Goal: Information Seeking & Learning: Understand process/instructions

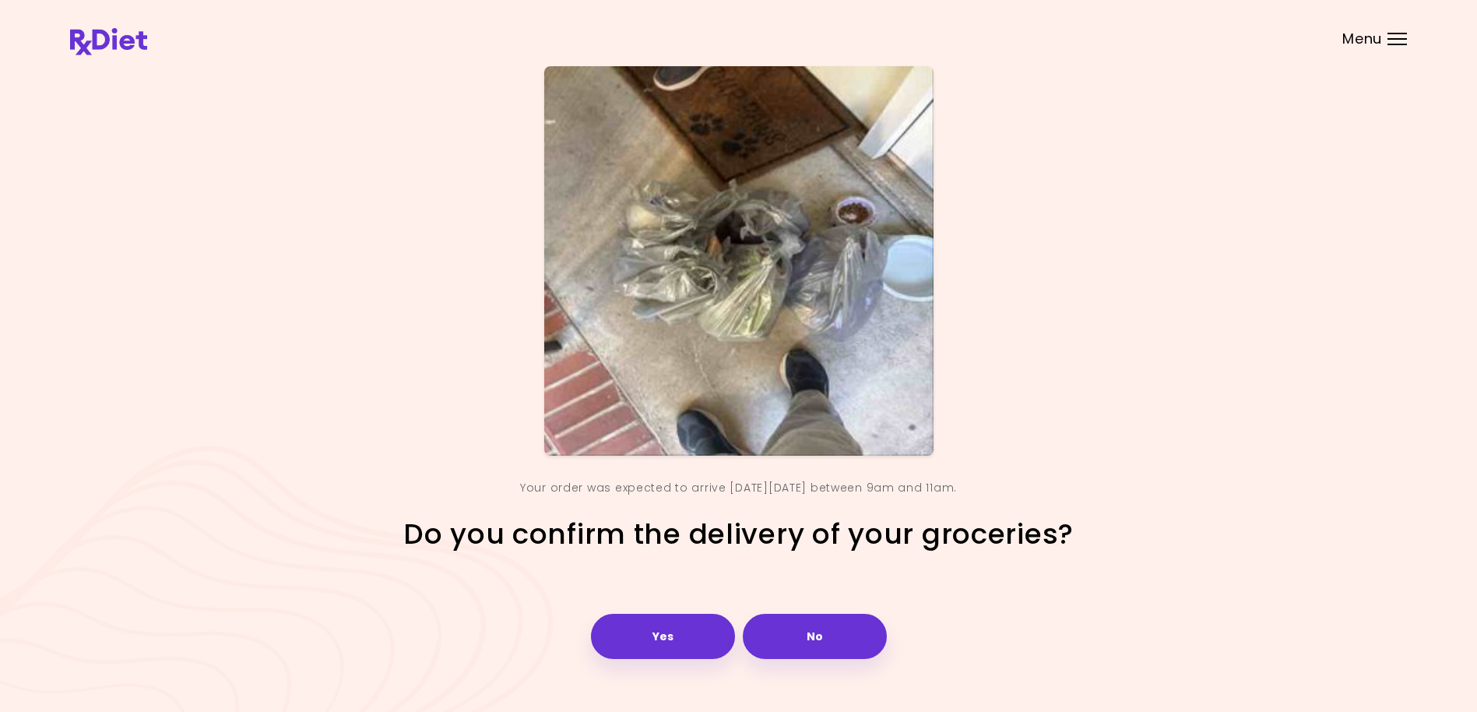
click at [681, 605] on div "Yes No" at bounding box center [739, 636] width 304 height 73
click at [678, 626] on button "Yes" at bounding box center [663, 636] width 144 height 45
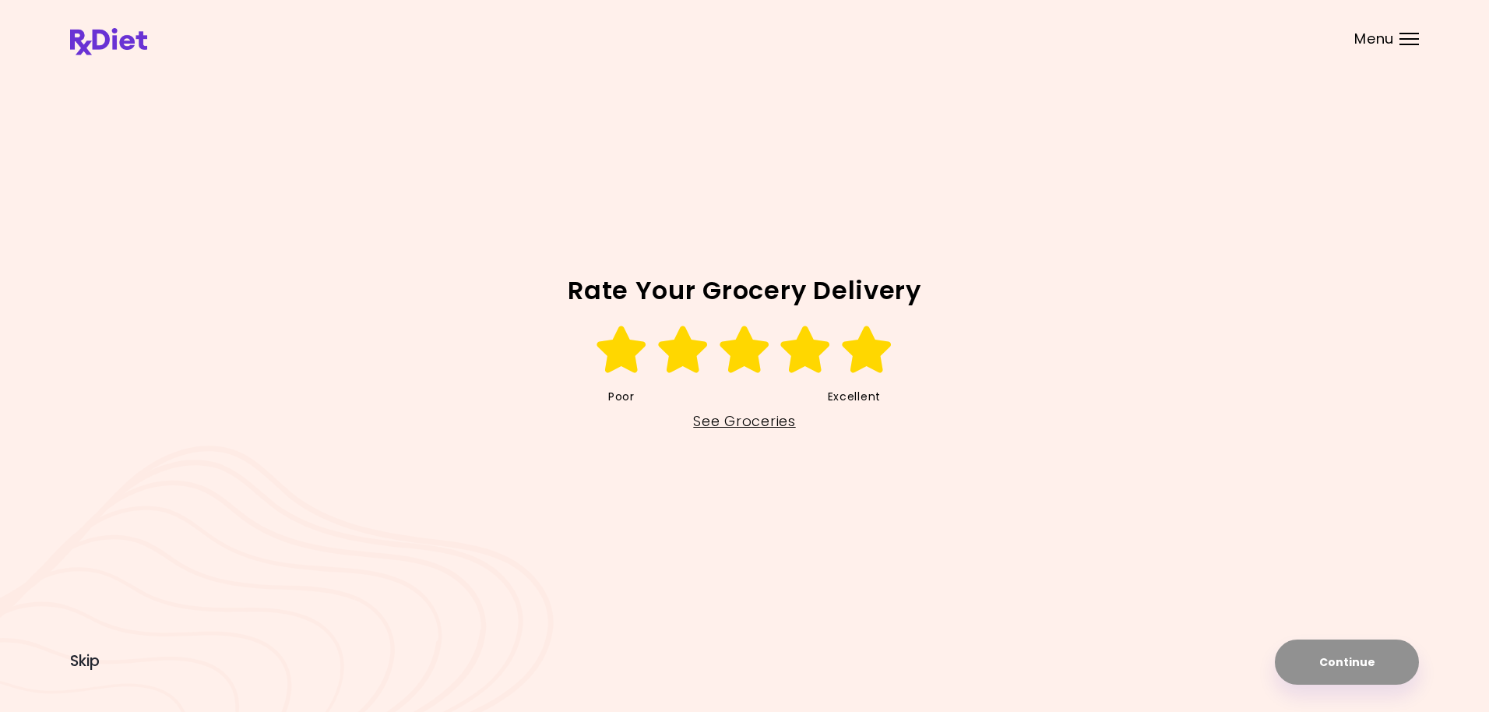
click at [862, 350] on icon at bounding box center [867, 349] width 54 height 47
click at [1333, 661] on button "Continue" at bounding box center [1347, 661] width 144 height 45
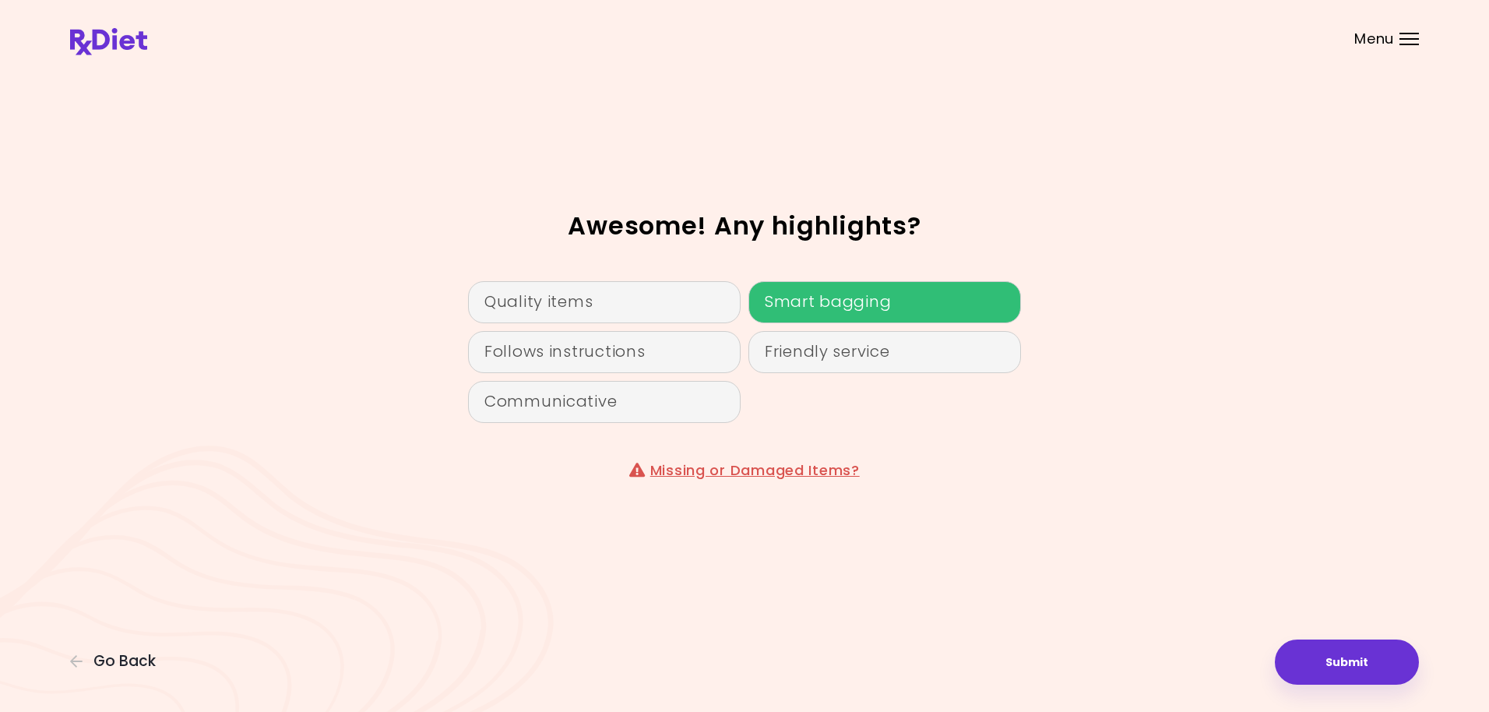
click at [825, 310] on div "Smart bagging" at bounding box center [884, 302] width 273 height 42
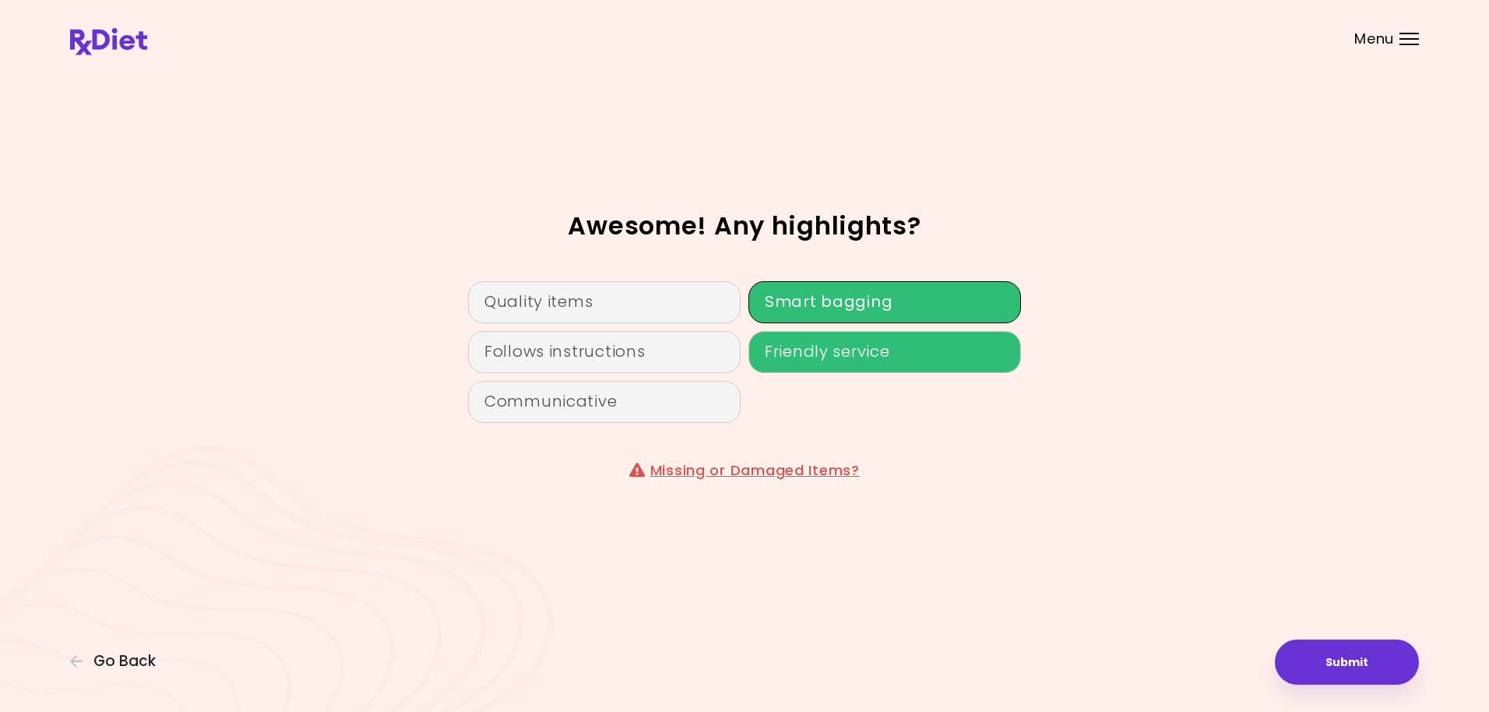
click at [828, 350] on div "Friendly service" at bounding box center [884, 352] width 273 height 42
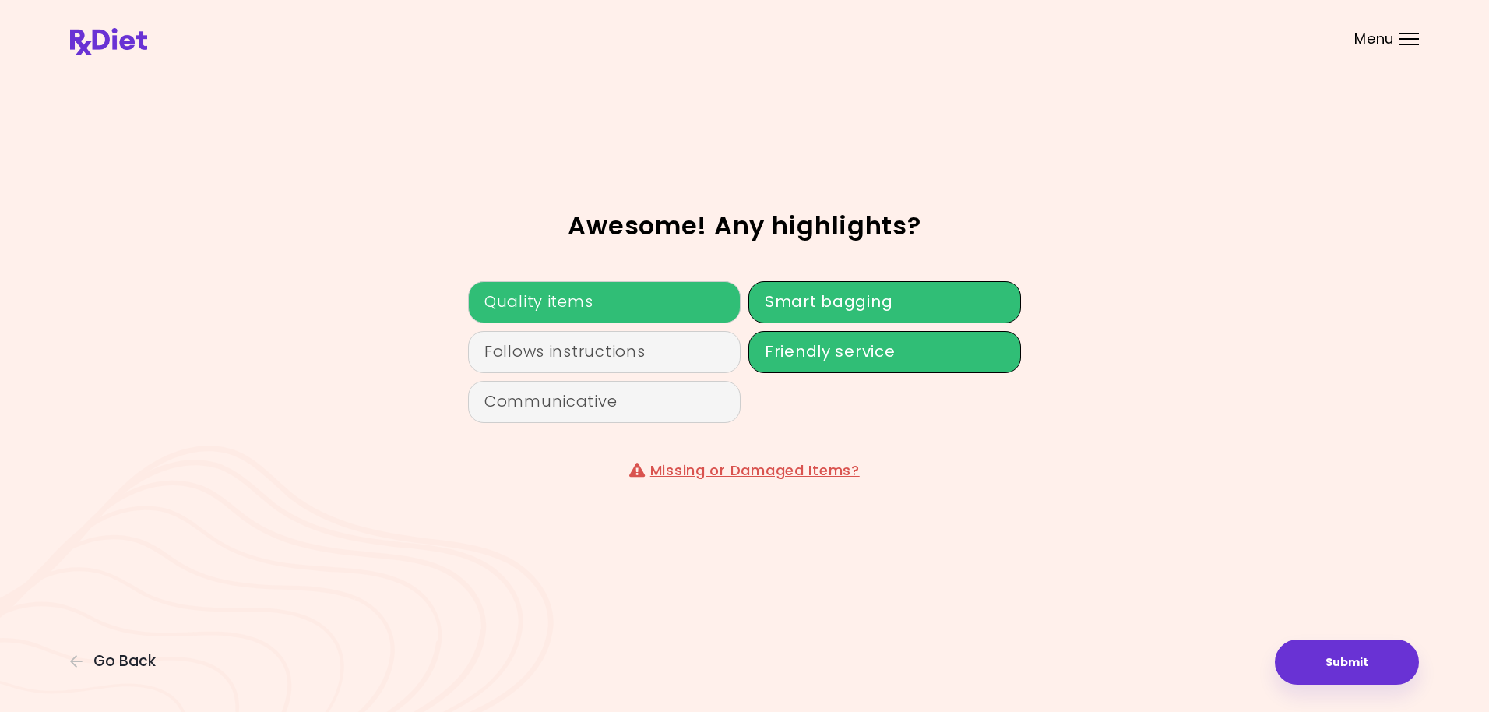
click at [620, 315] on div "Quality items" at bounding box center [604, 302] width 273 height 42
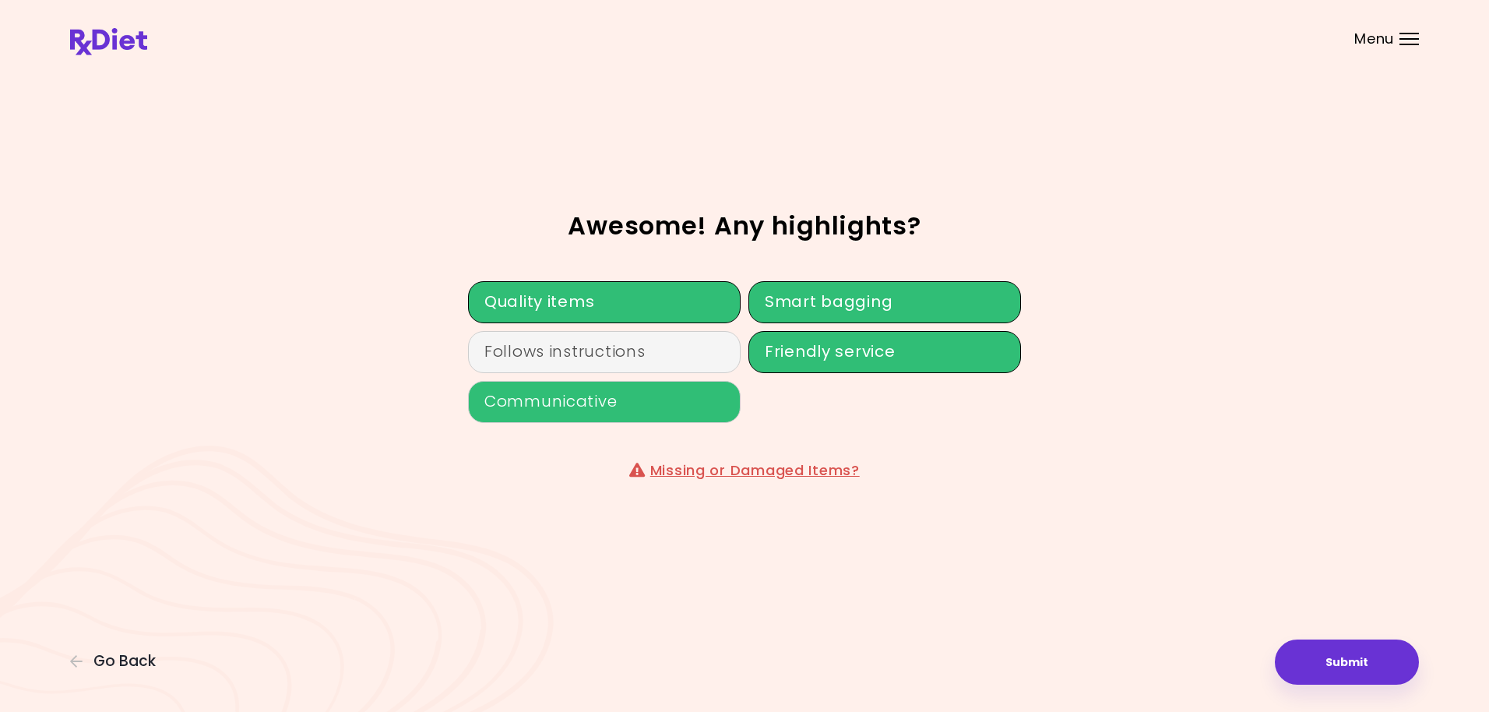
click at [632, 406] on div "Communicative" at bounding box center [604, 402] width 273 height 42
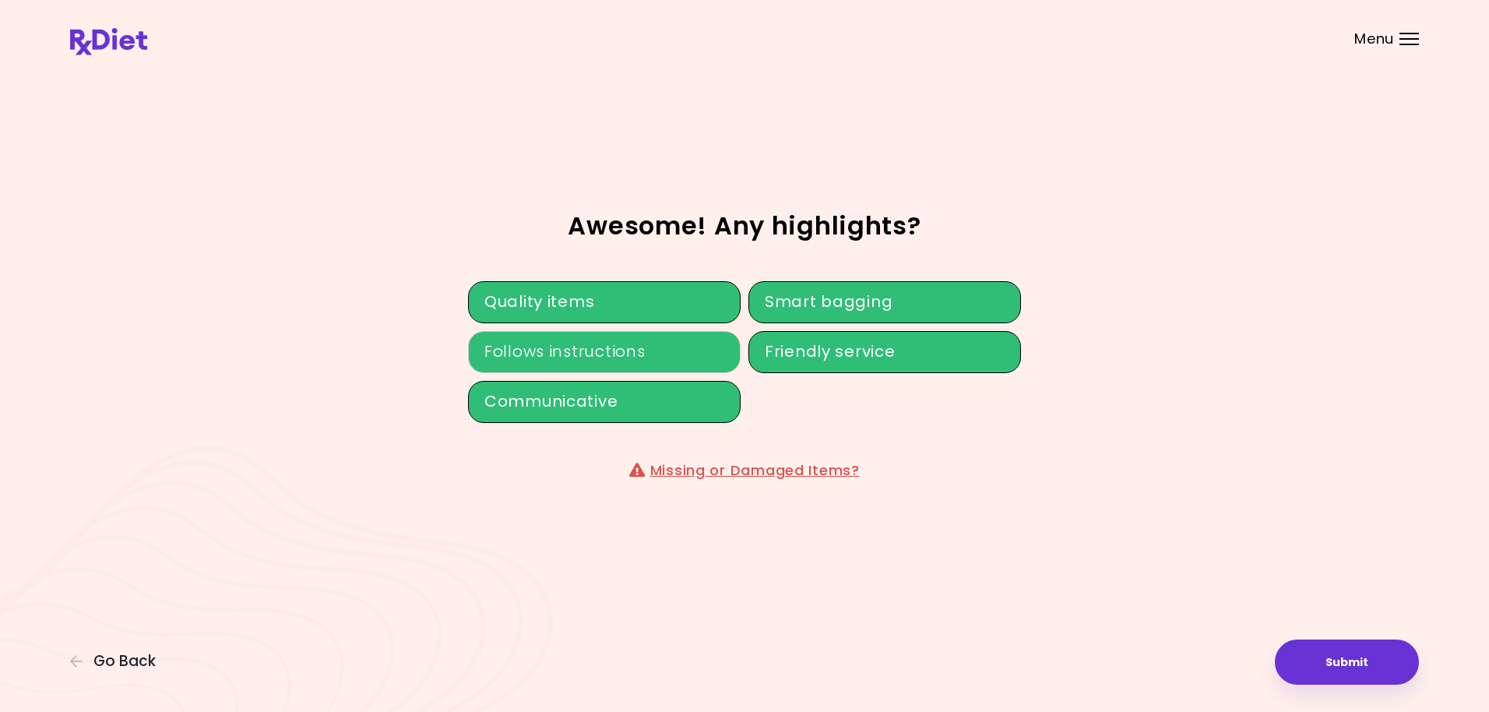
click at [647, 344] on div "Follows instructions" at bounding box center [604, 352] width 273 height 42
click at [1336, 658] on button "Submit" at bounding box center [1347, 661] width 144 height 45
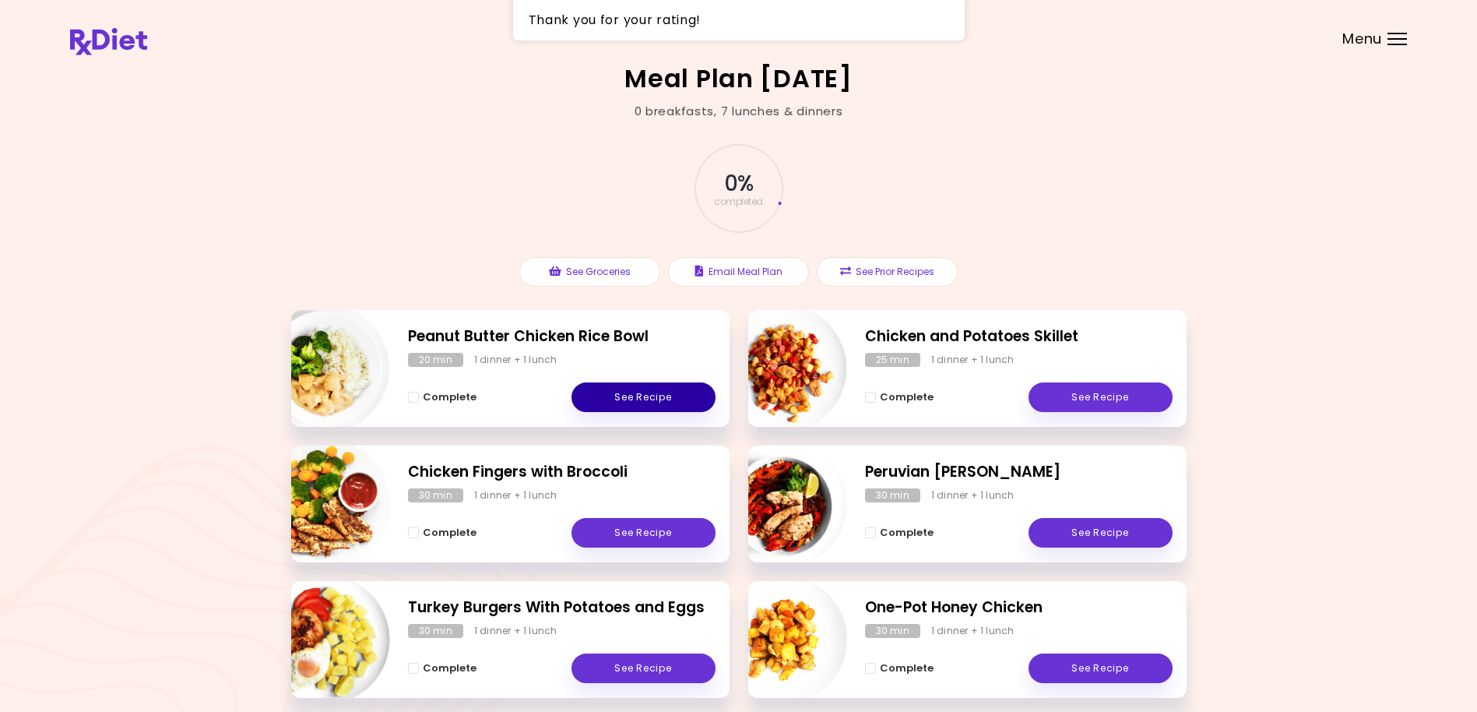
click at [664, 396] on link "See Recipe" at bounding box center [644, 397] width 144 height 30
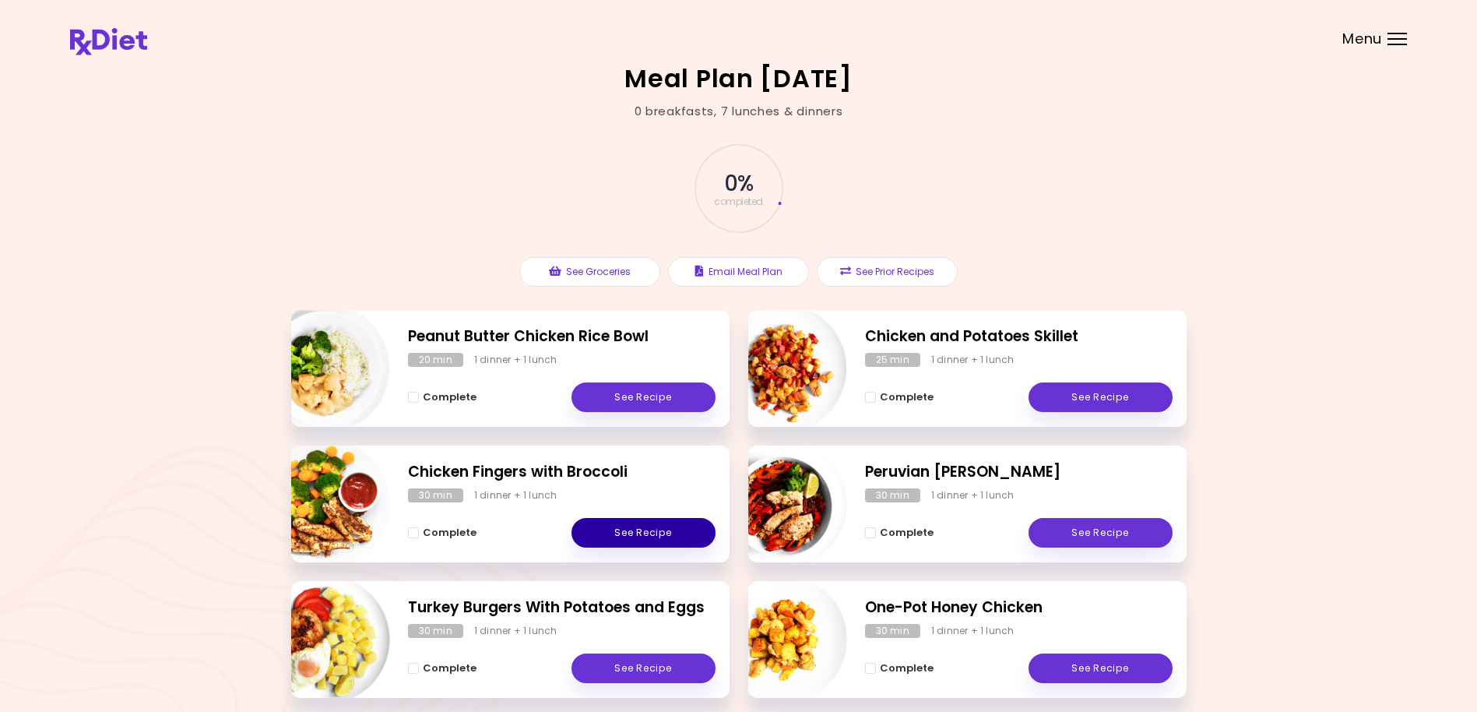
click at [621, 534] on link "See Recipe" at bounding box center [644, 533] width 144 height 30
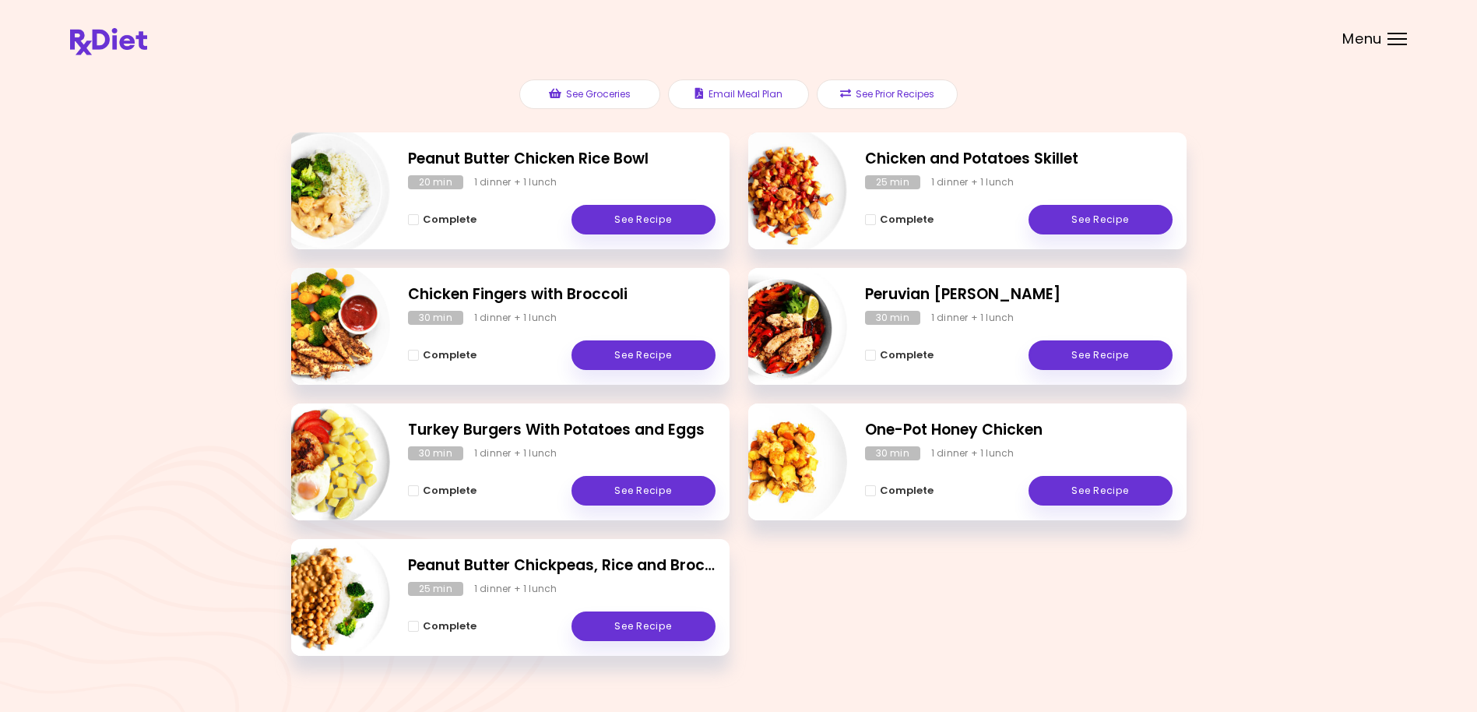
scroll to position [206, 0]
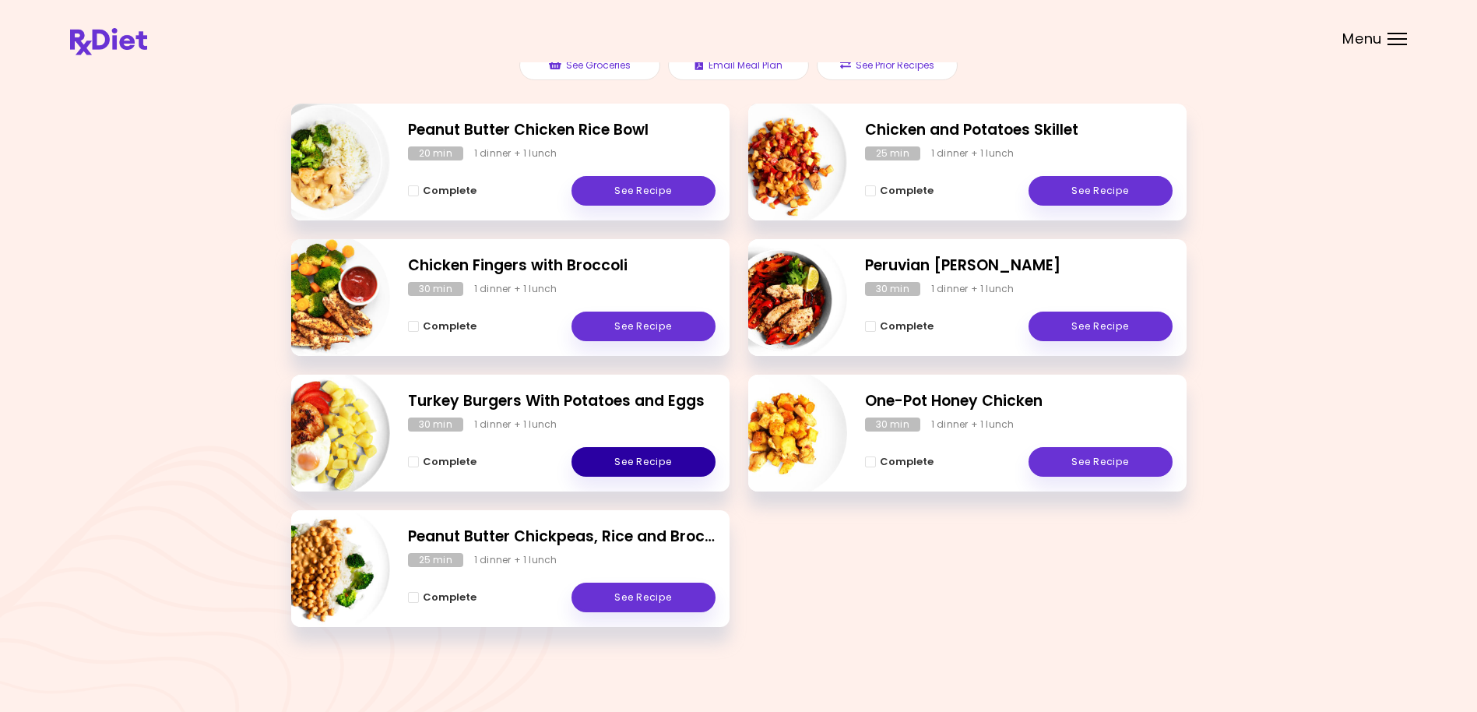
click at [653, 457] on link "See Recipe" at bounding box center [644, 462] width 144 height 30
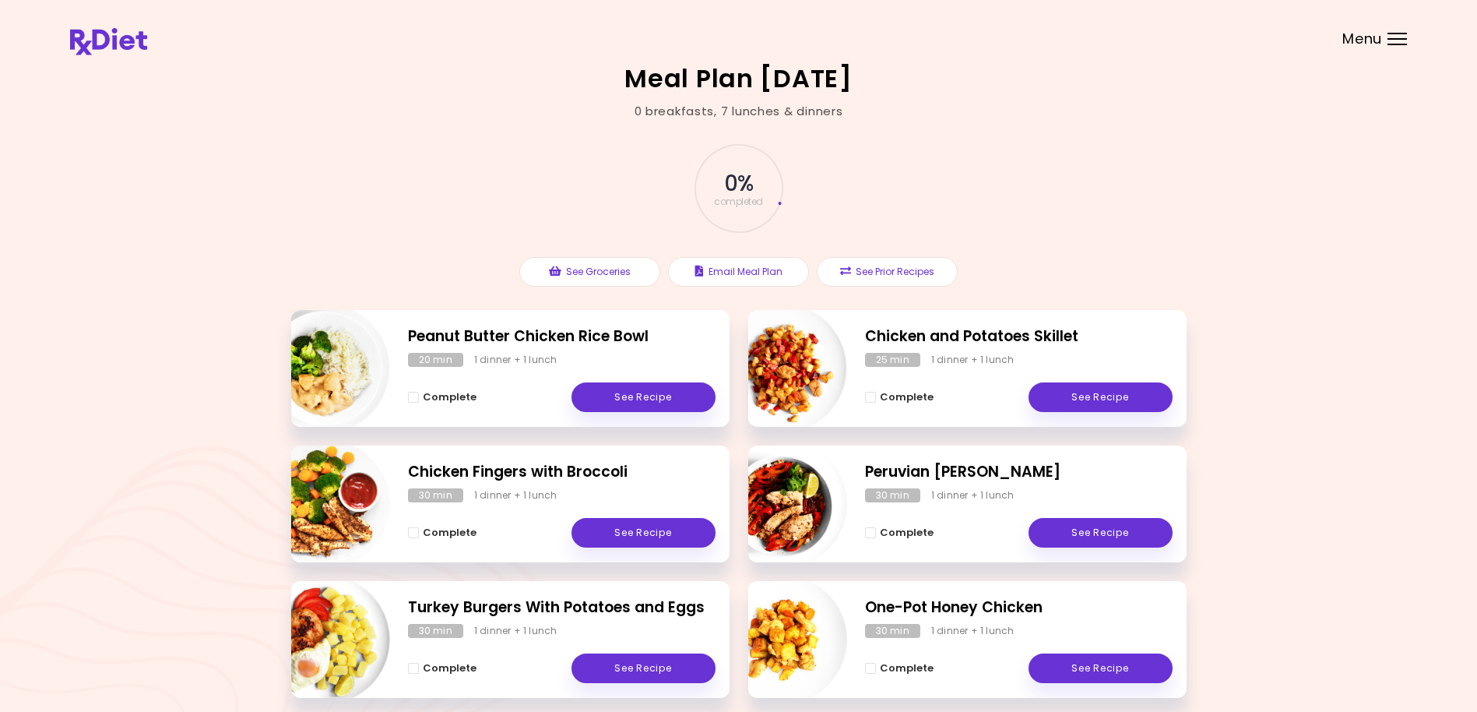
scroll to position [206, 0]
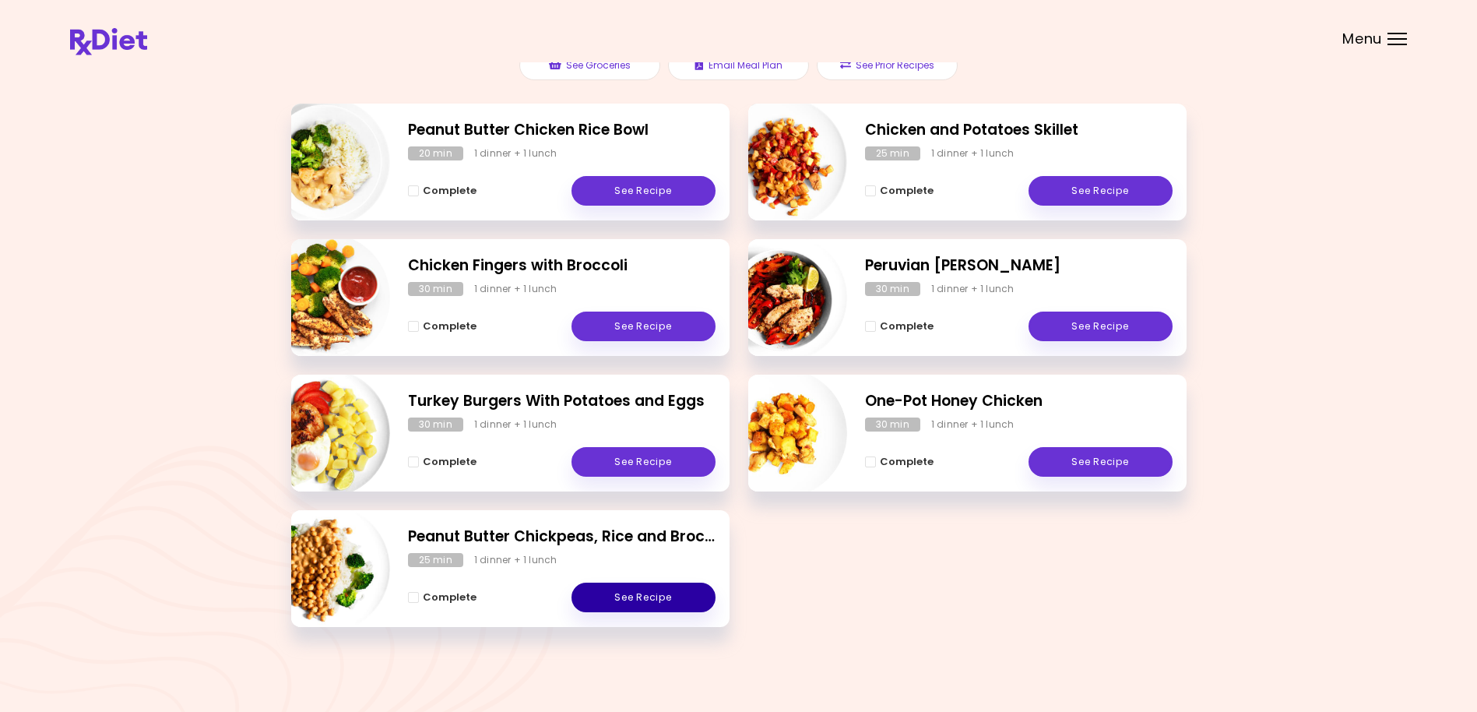
click at [649, 597] on link "See Recipe" at bounding box center [644, 598] width 144 height 30
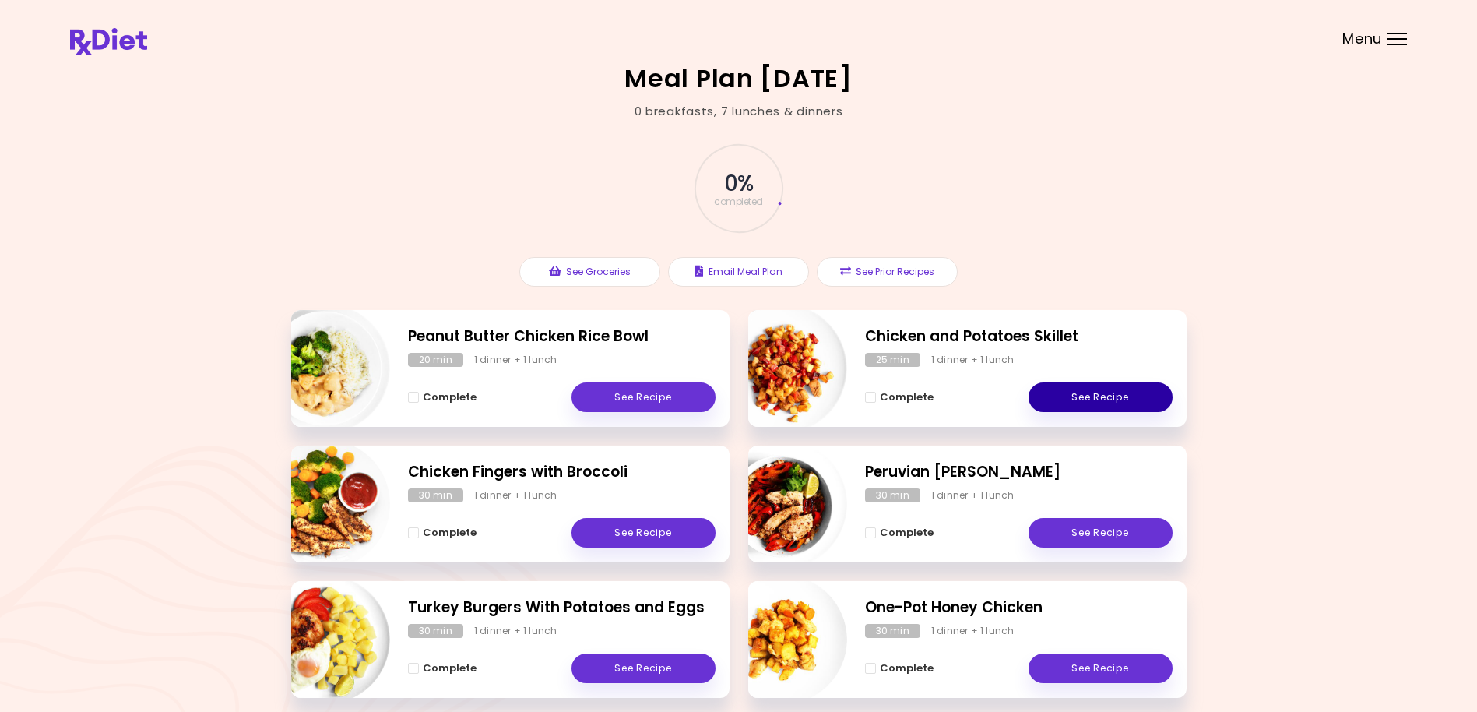
scroll to position [206, 0]
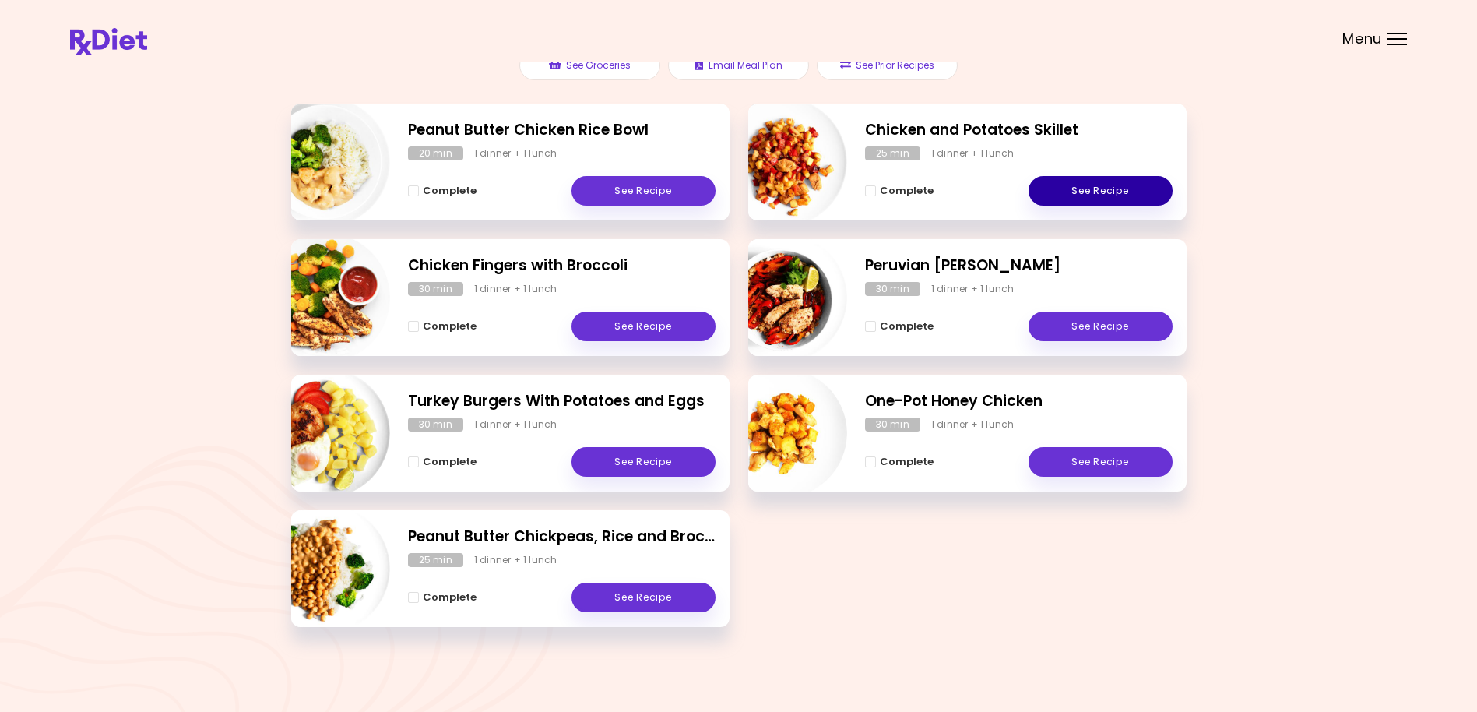
click at [1124, 193] on link "See Recipe" at bounding box center [1101, 191] width 144 height 30
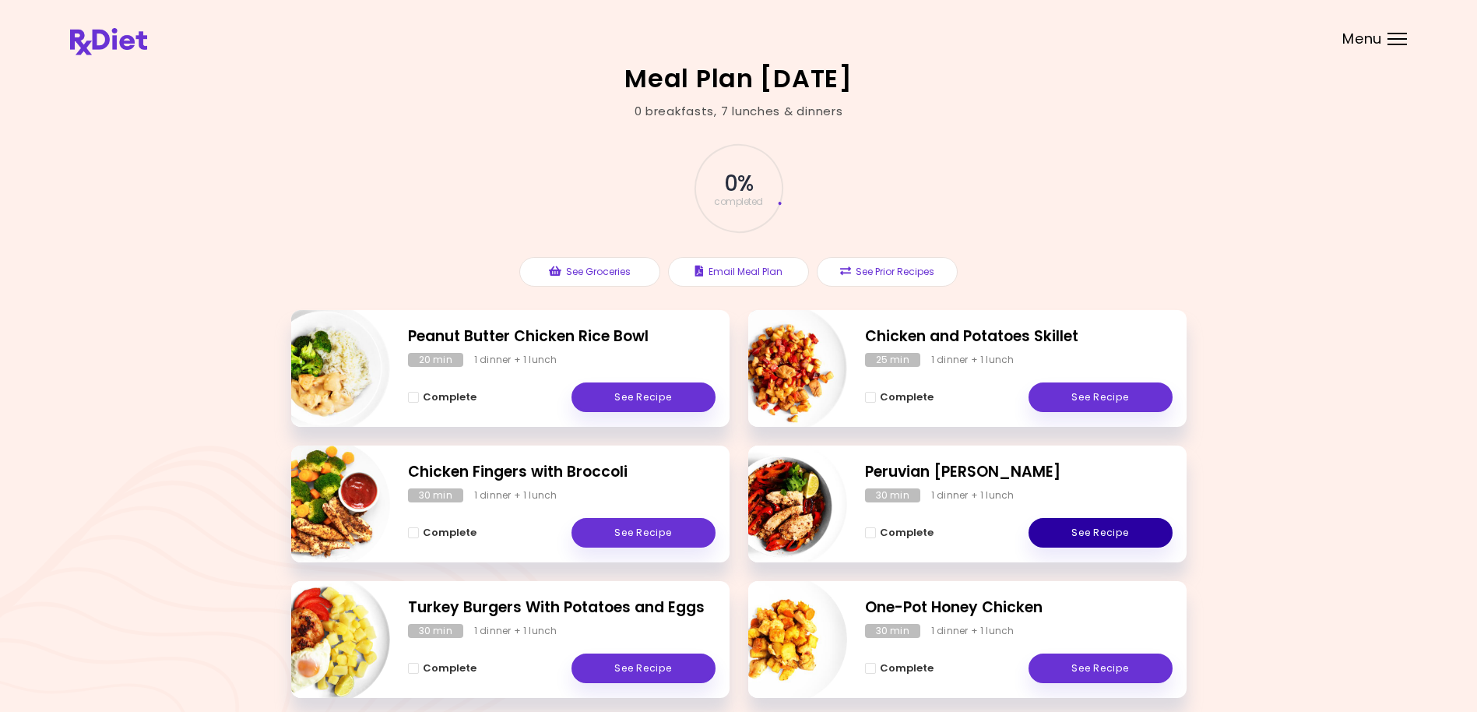
click at [1104, 534] on link "See Recipe" at bounding box center [1101, 533] width 144 height 30
click at [1094, 669] on link "See Recipe" at bounding box center [1101, 668] width 144 height 30
click at [614, 270] on button "See Groceries" at bounding box center [589, 272] width 141 height 30
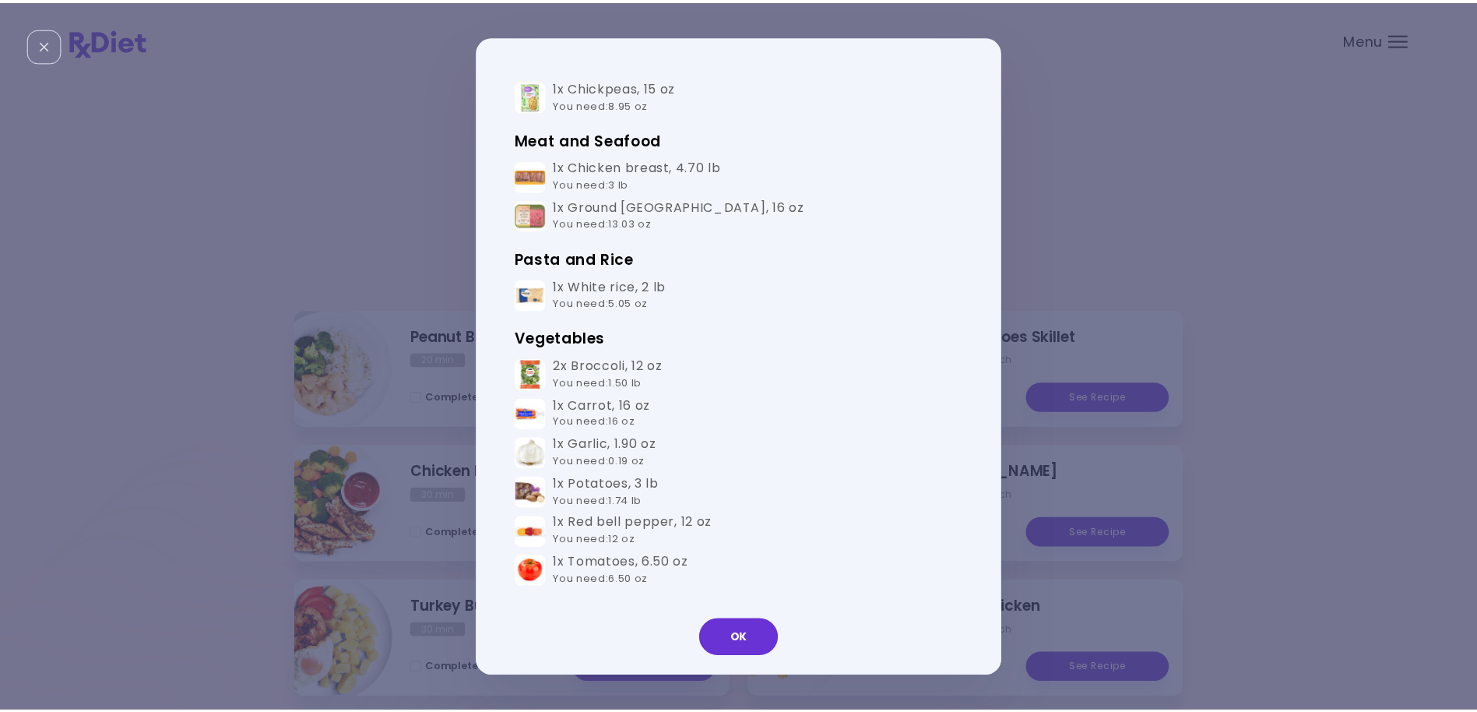
scroll to position [415, 0]
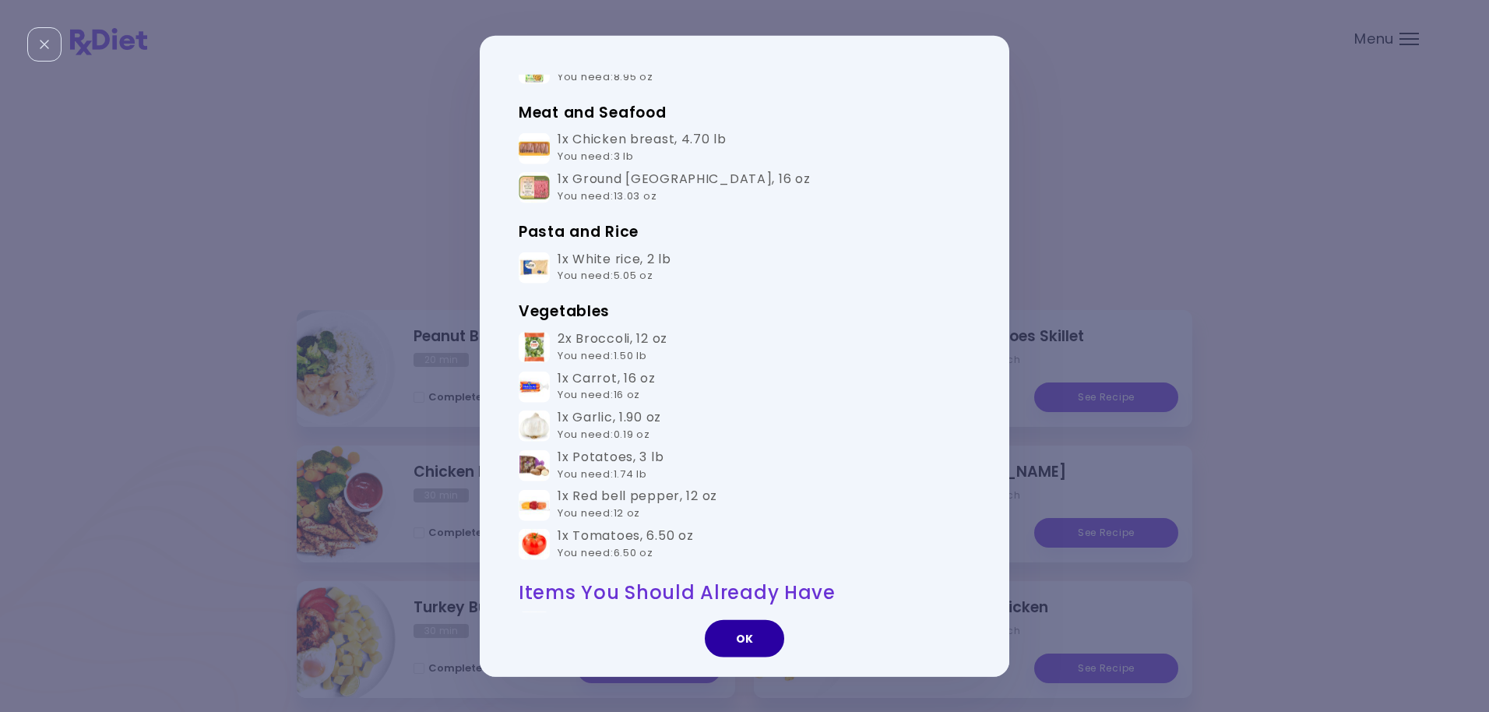
click at [769, 644] on button "OK" at bounding box center [744, 637] width 79 height 37
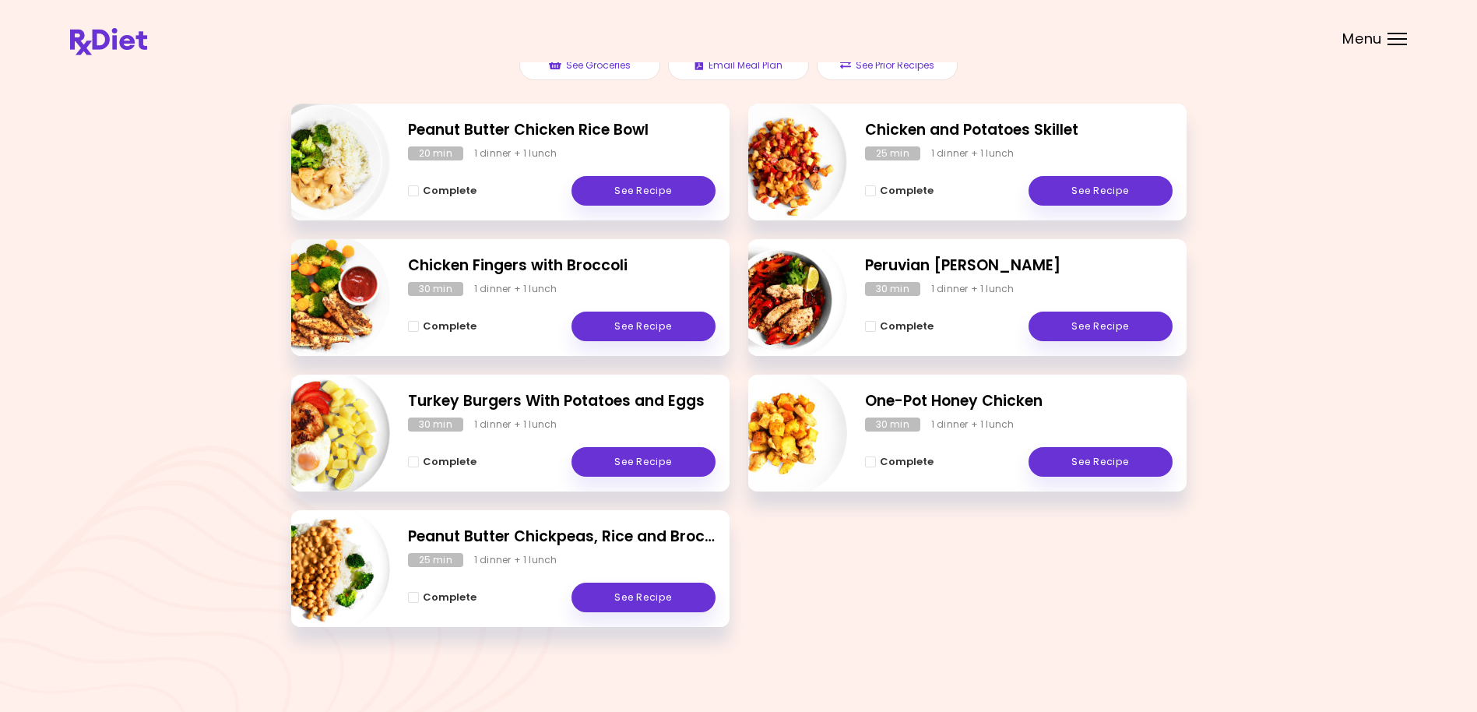
scroll to position [0, 0]
